Goal: Navigation & Orientation: Find specific page/section

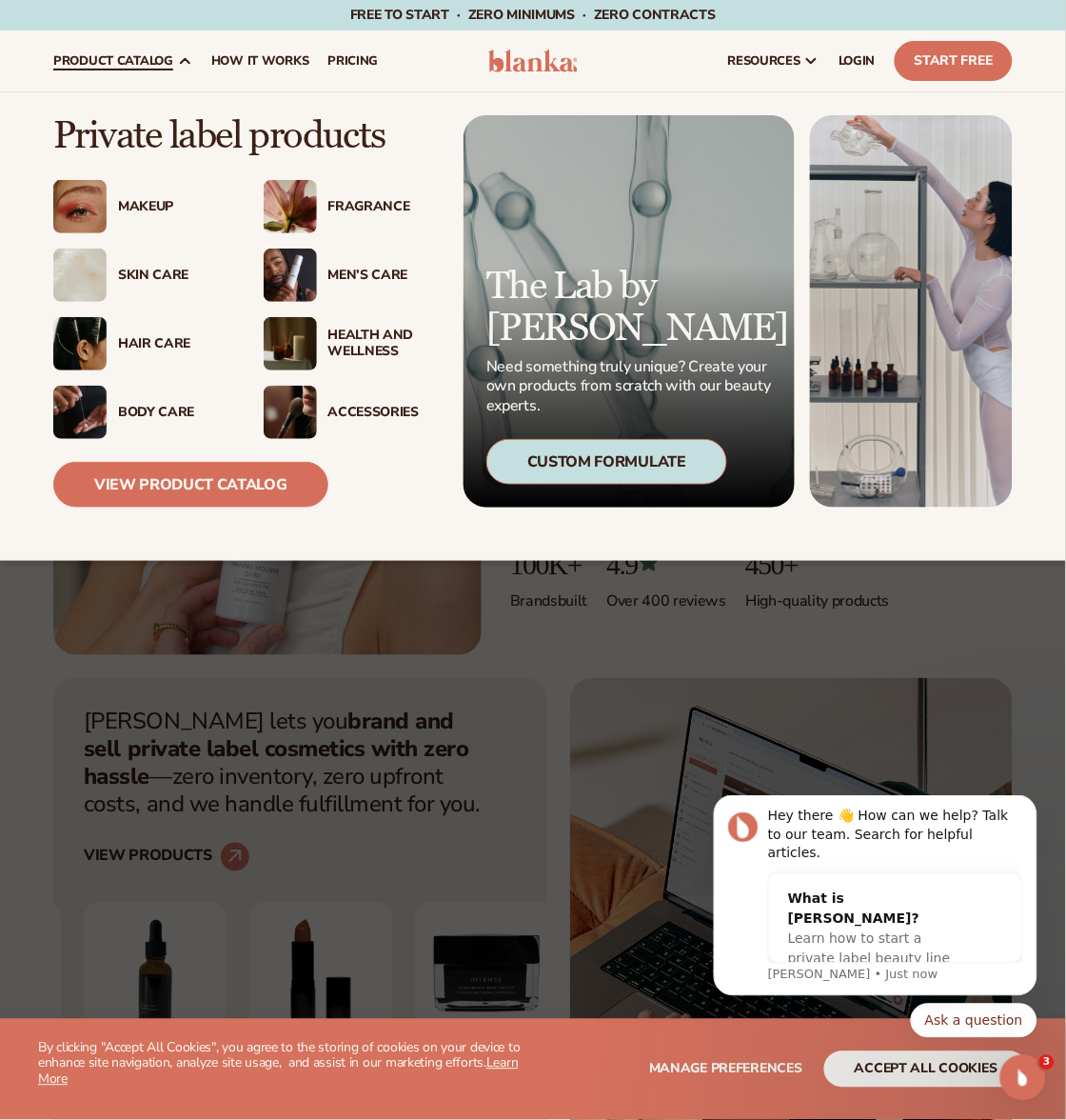
click at [125, 203] on div "Makeup" at bounding box center [172, 207] width 107 height 17
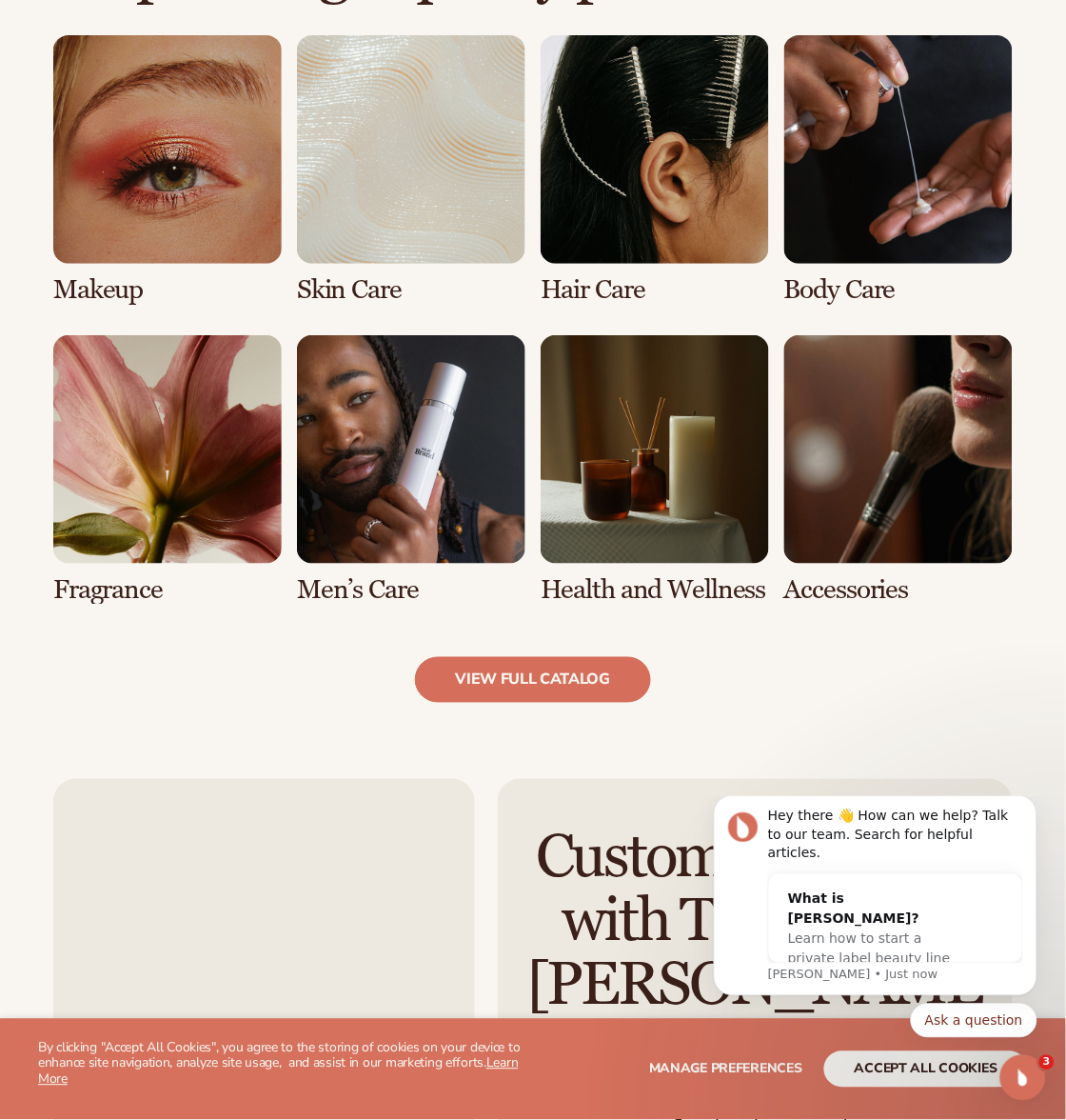
scroll to position [1386, 0]
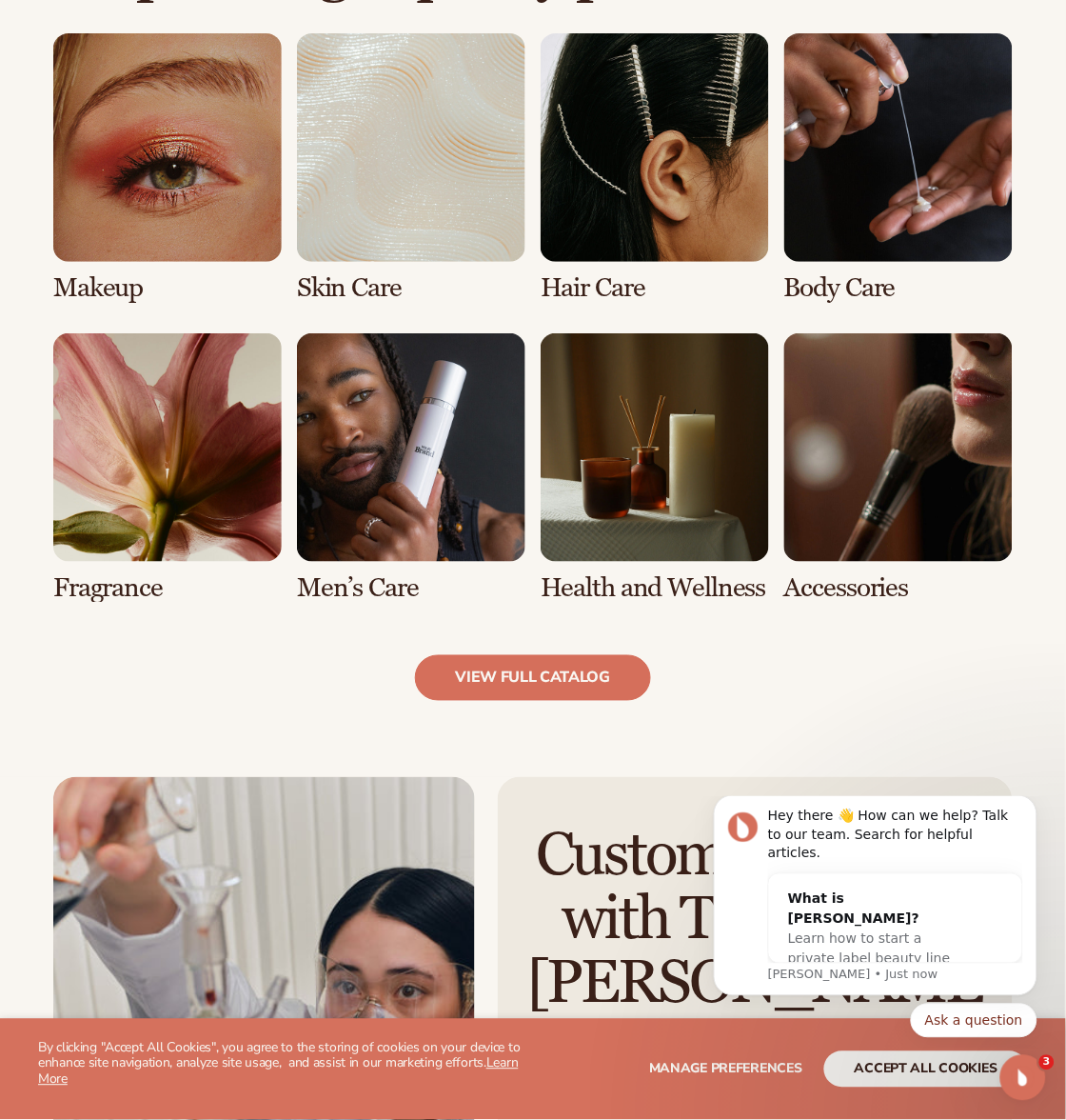
click at [168, 242] on link "1 / 8" at bounding box center [168, 168] width 229 height 270
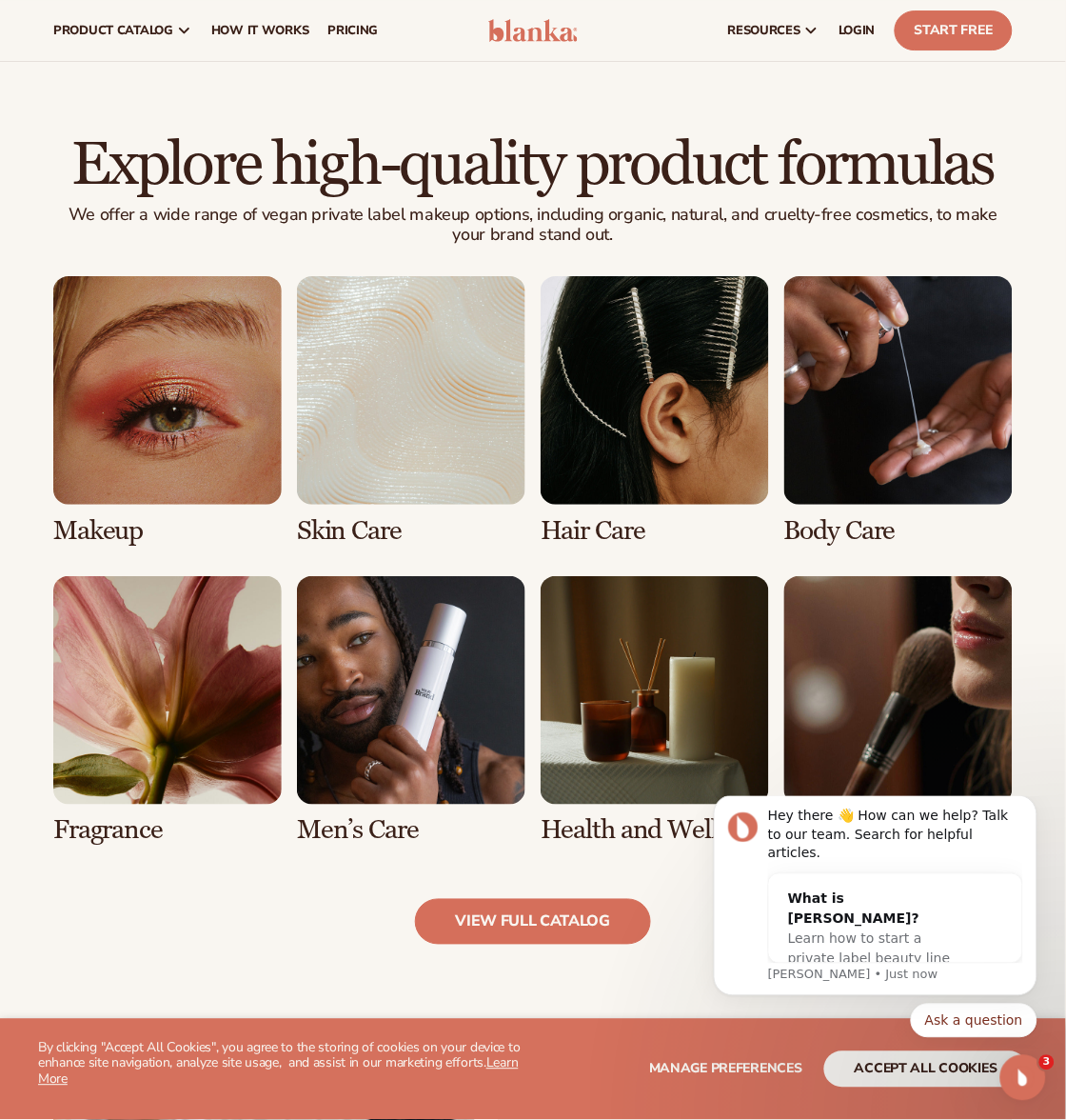
scroll to position [1190, 0]
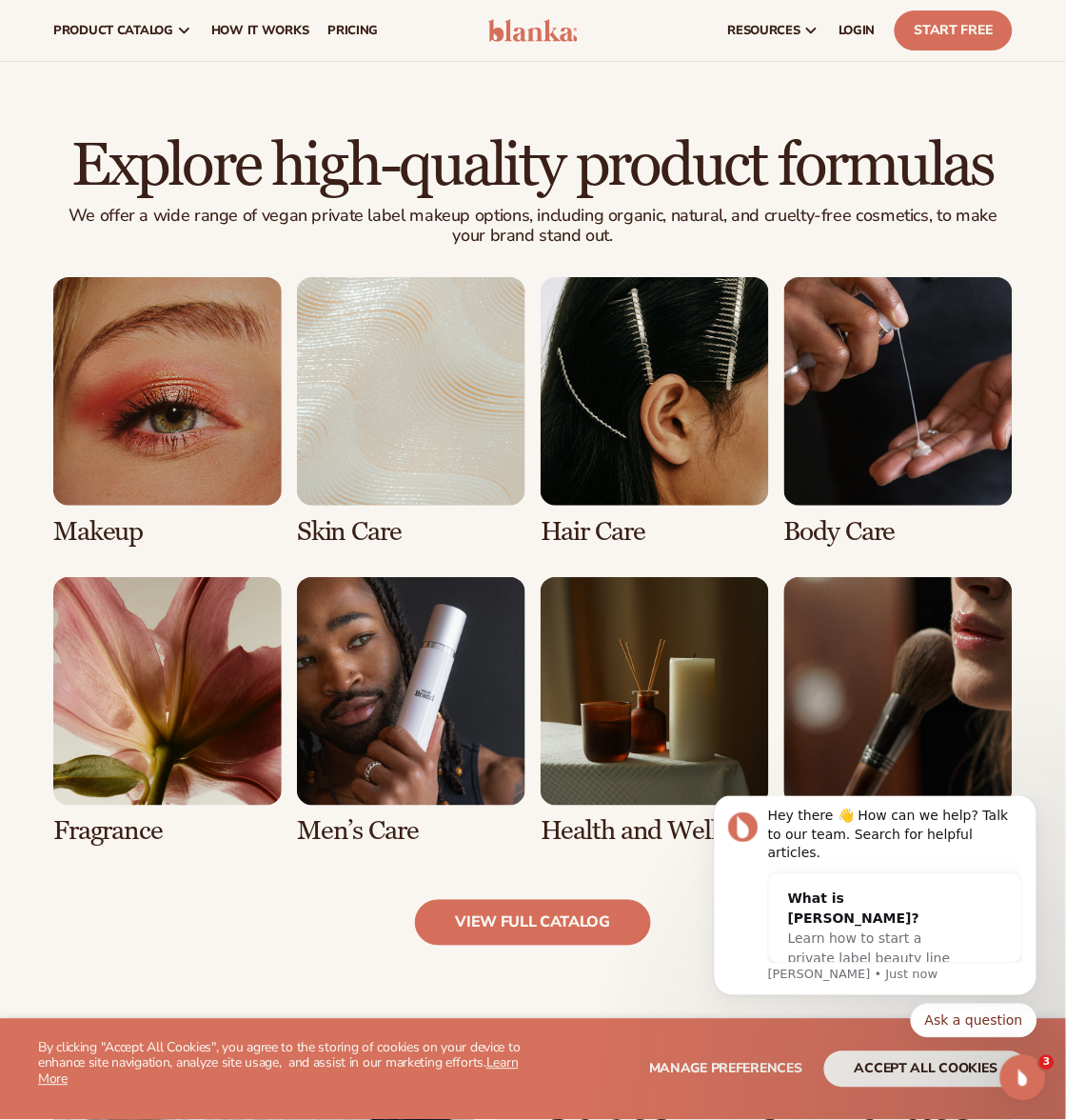
click at [454, 420] on link "2 / 8" at bounding box center [411, 412] width 229 height 270
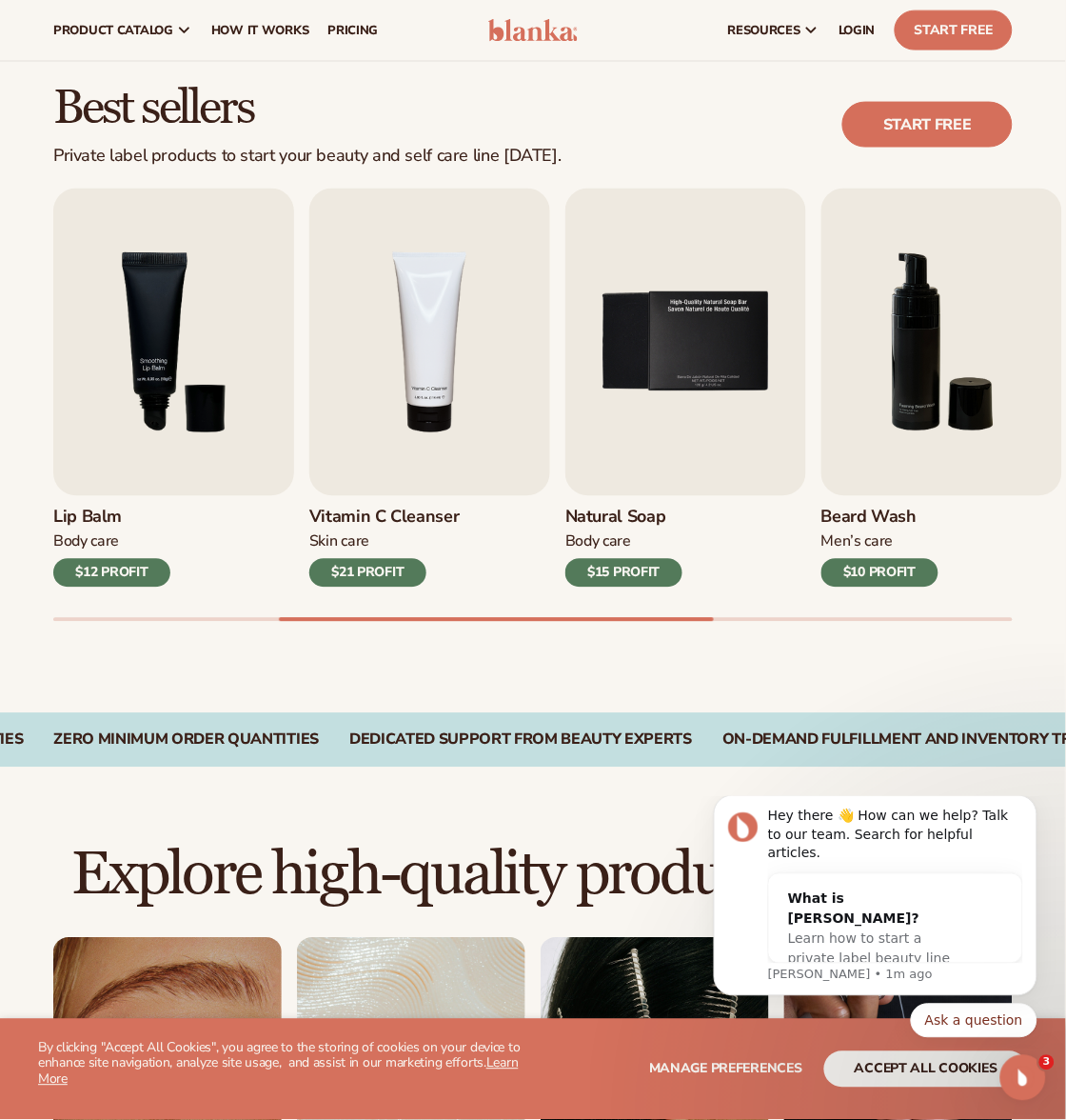
scroll to position [465, 0]
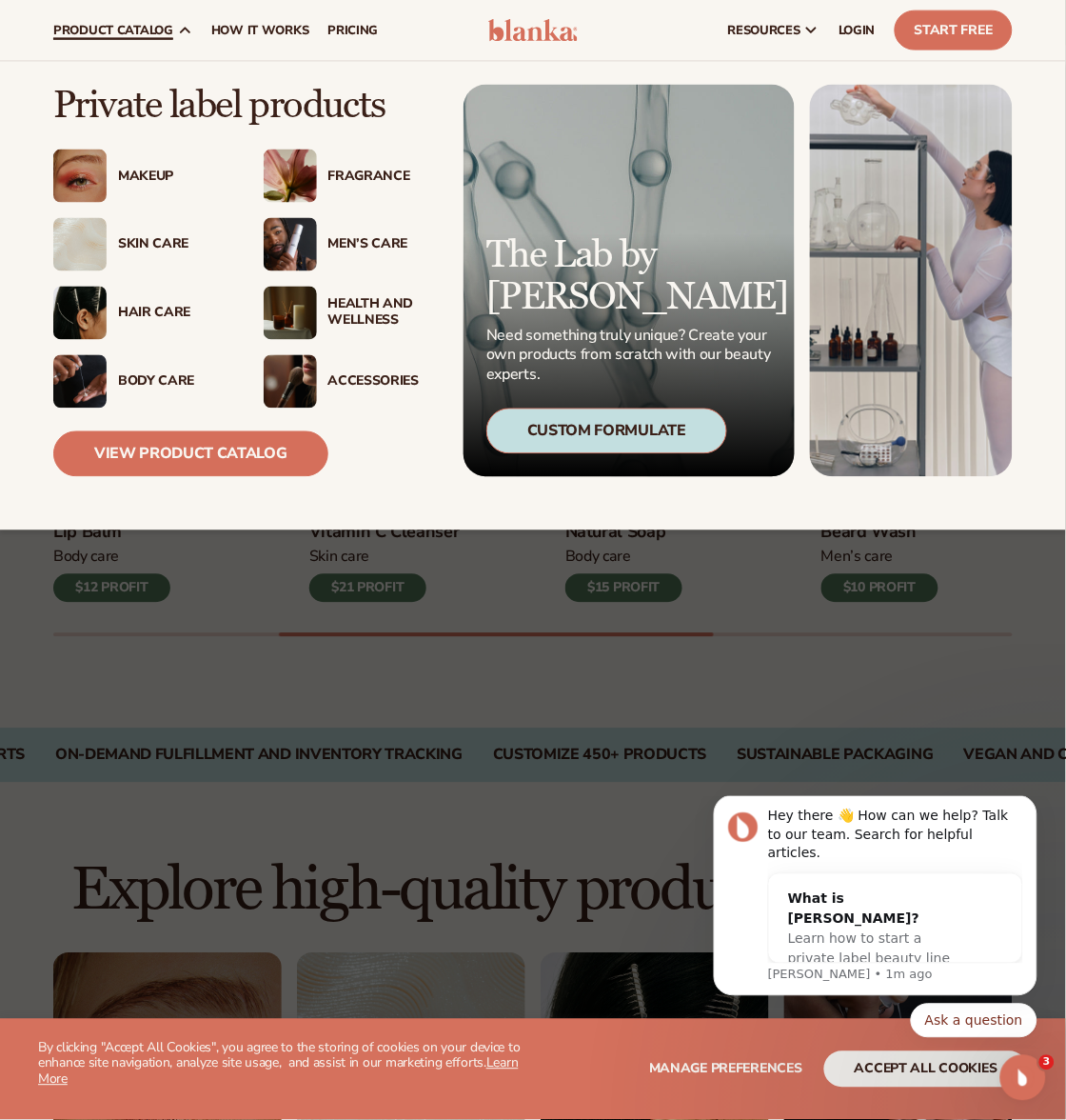
click at [119, 30] on span "product catalog" at bounding box center [113, 30] width 120 height 16
click at [178, 442] on link "View Product Catalog" at bounding box center [192, 453] width 276 height 46
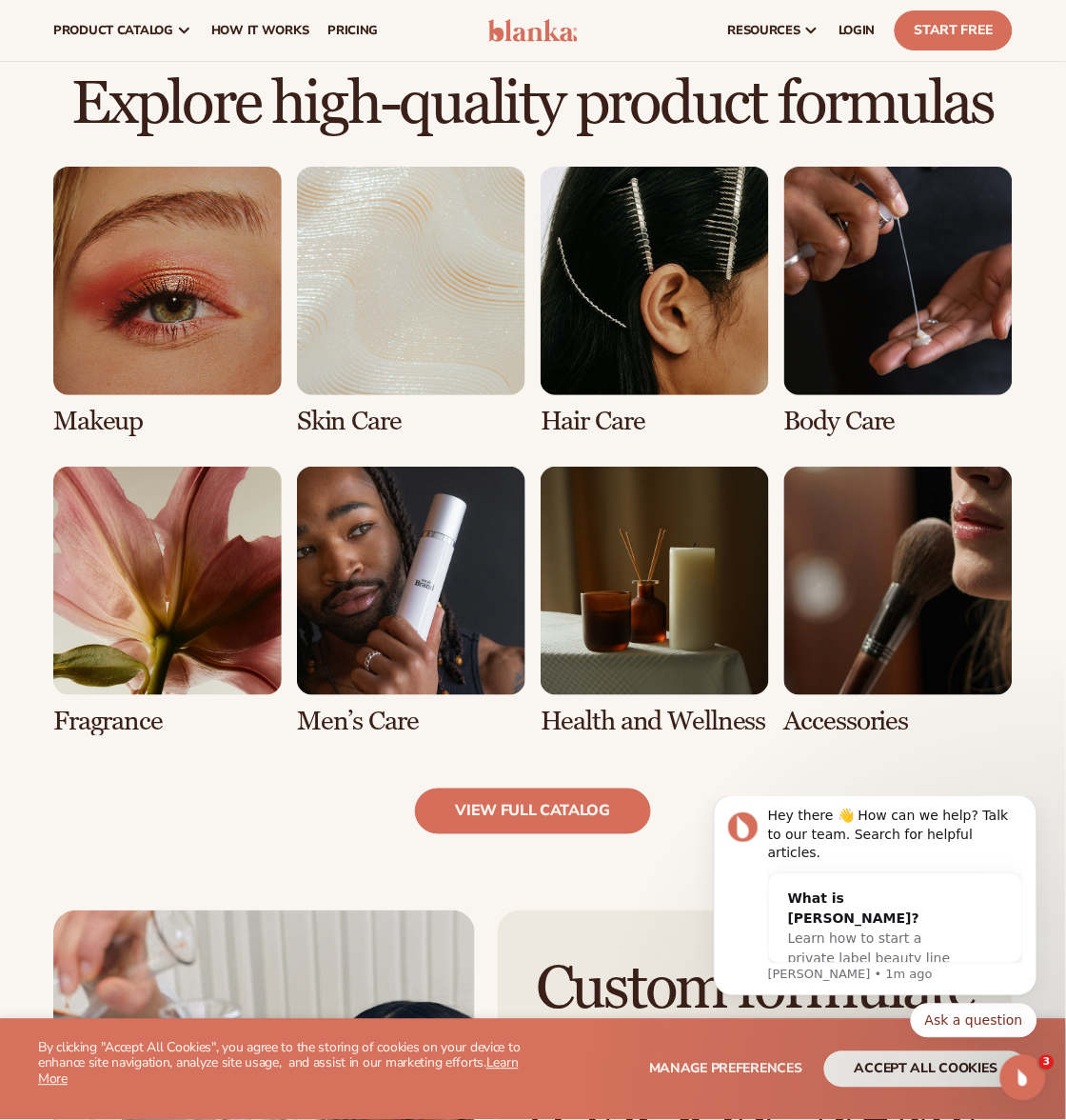
scroll to position [1250, 0]
